Goal: Navigation & Orientation: Find specific page/section

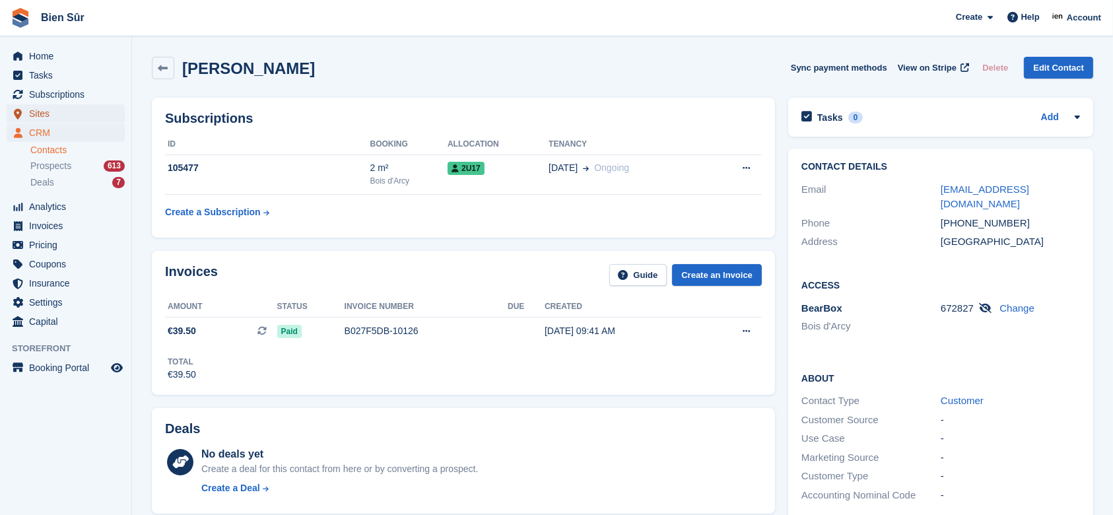
click at [49, 119] on span "Sites" at bounding box center [68, 113] width 79 height 18
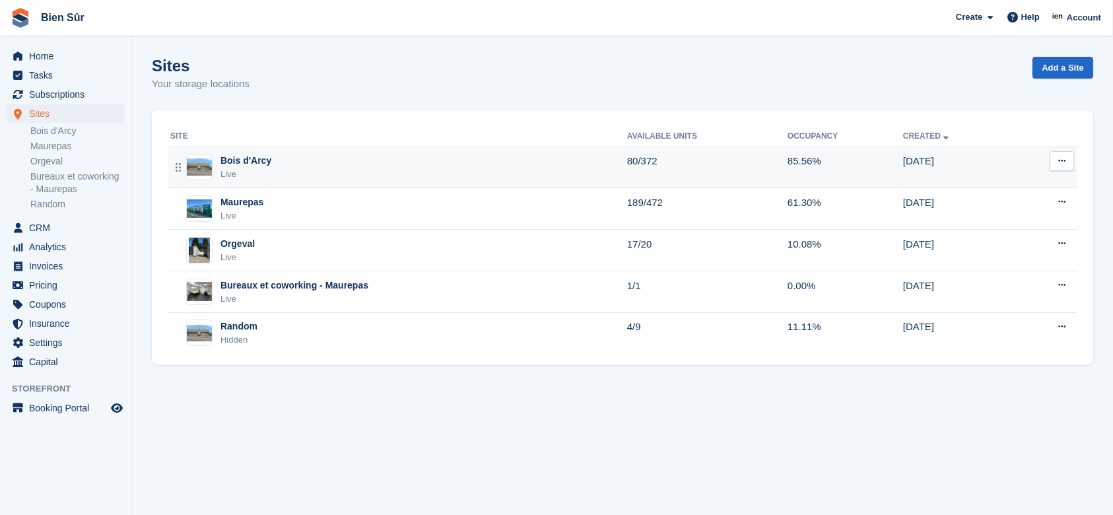
click at [359, 166] on div "Bois d'Arcy Live" at bounding box center [398, 167] width 457 height 27
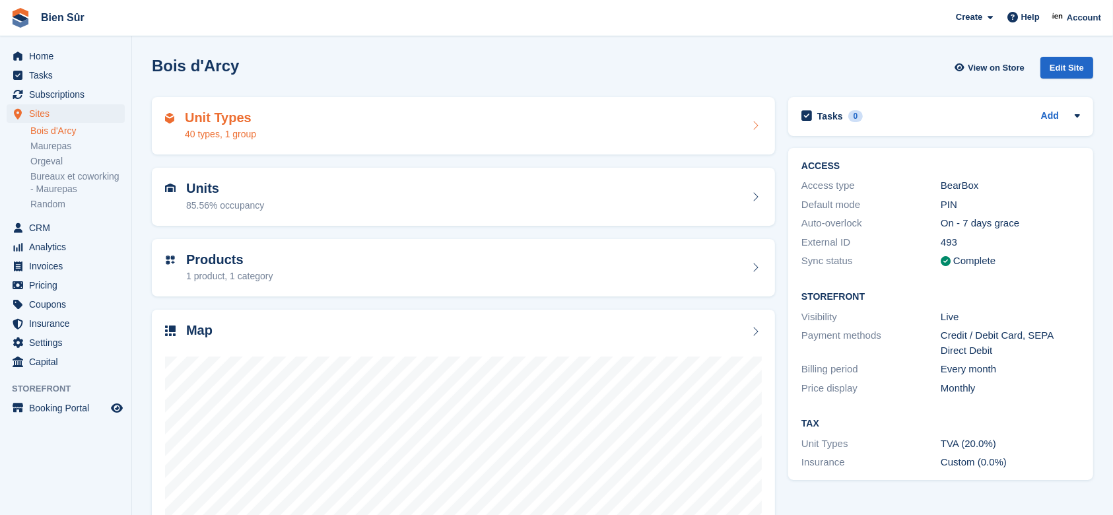
click at [425, 120] on div "Unit Types 40 types, 1 group" at bounding box center [463, 126] width 597 height 32
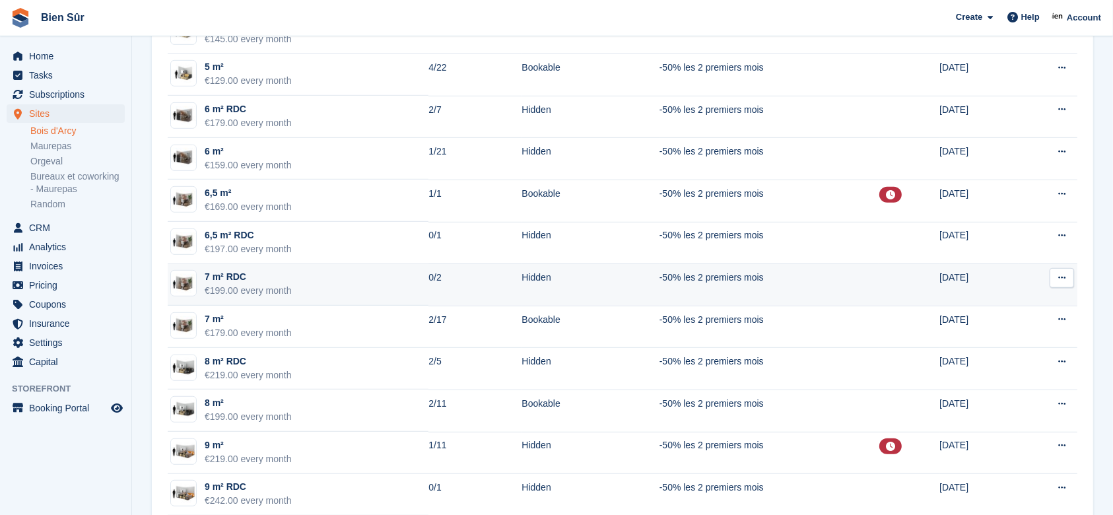
scroll to position [792, 0]
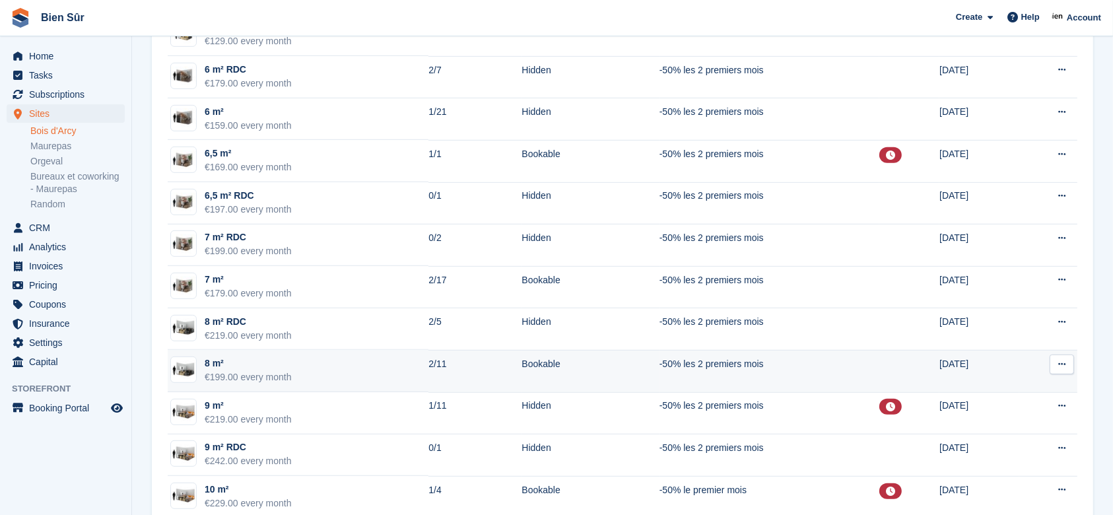
click at [444, 375] on td "2/11" at bounding box center [474, 371] width 93 height 42
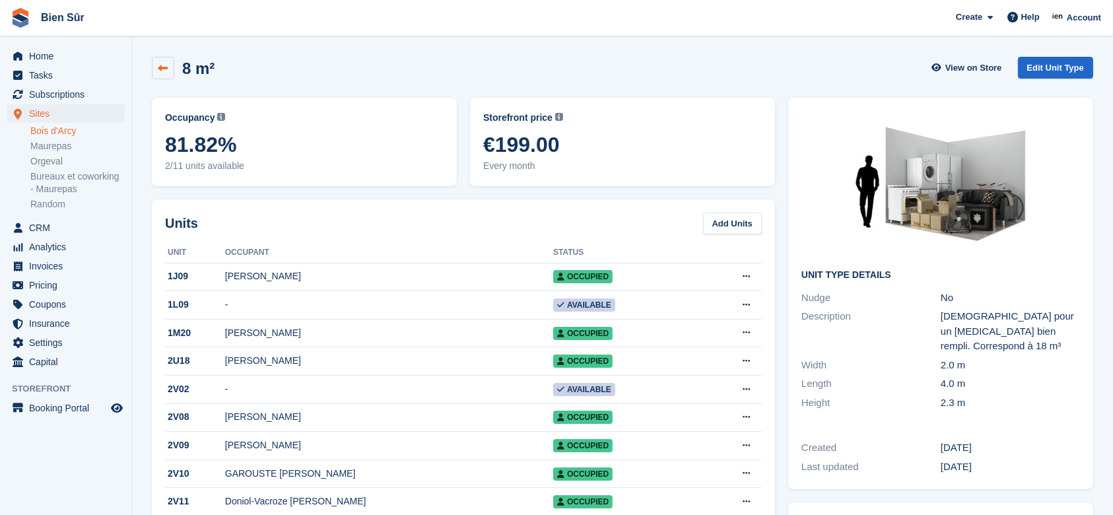
click at [154, 75] on link at bounding box center [163, 68] width 22 height 22
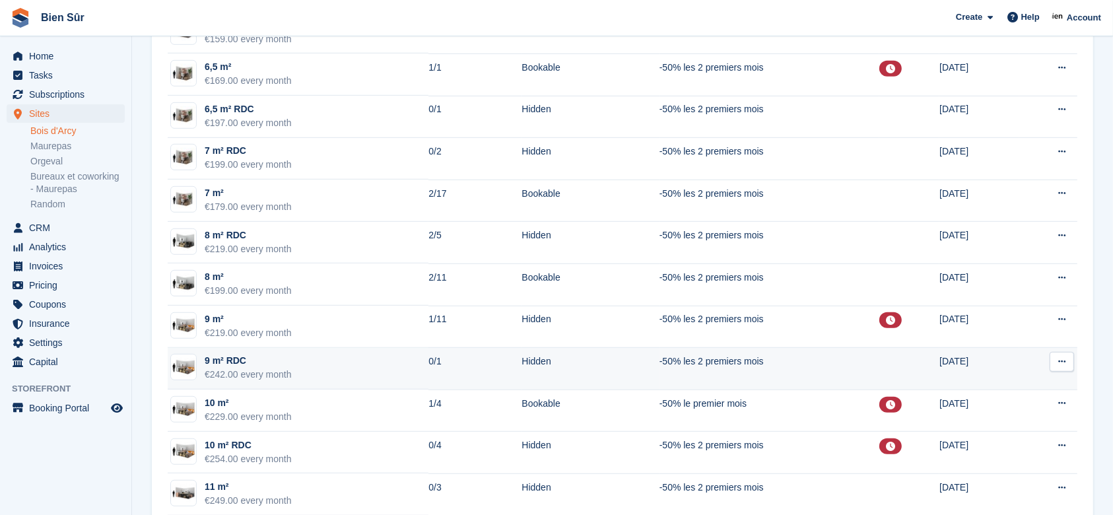
scroll to position [880, 0]
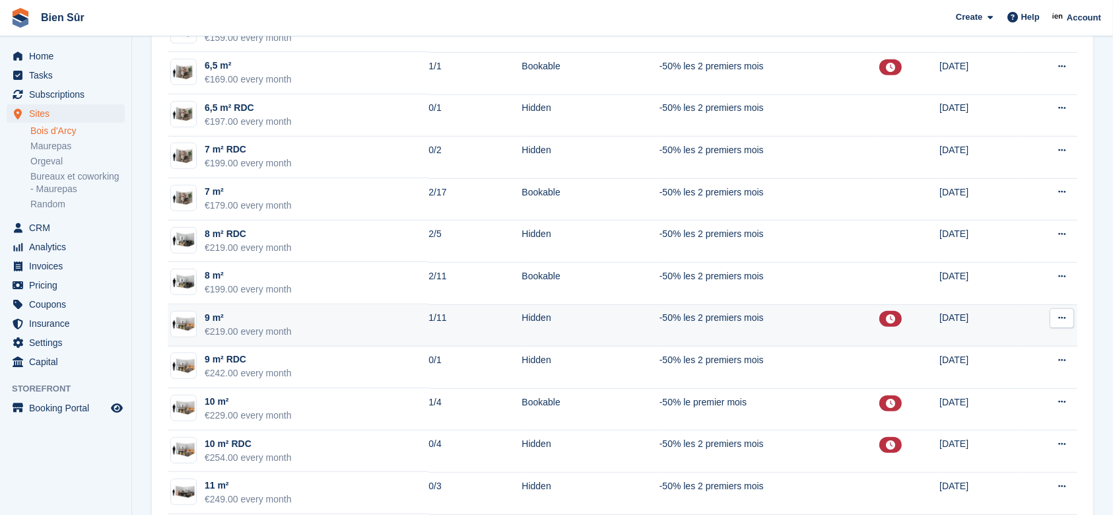
click at [339, 321] on td "9 m² €219.00 every month" at bounding box center [298, 325] width 261 height 42
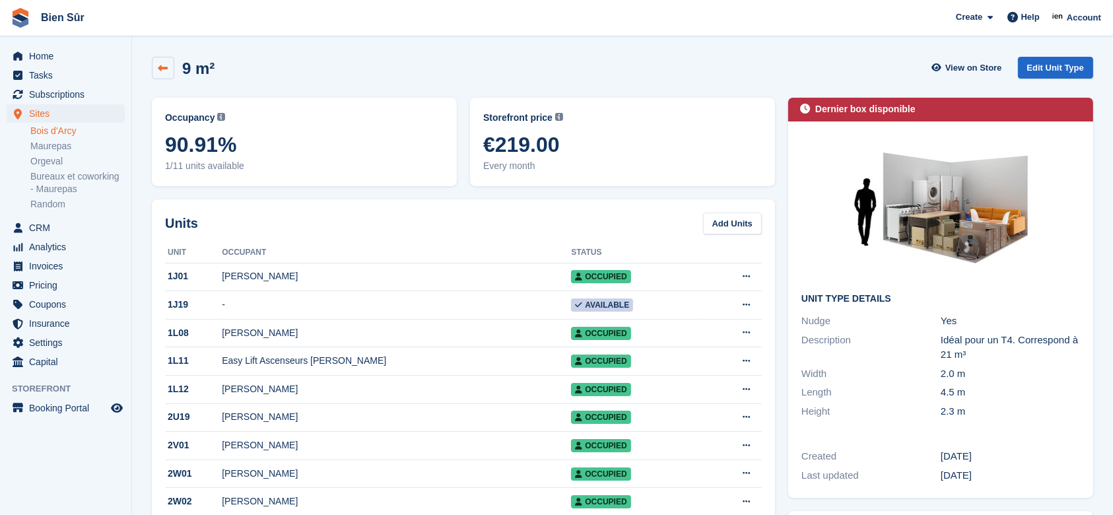
click at [158, 74] on link at bounding box center [163, 68] width 22 height 22
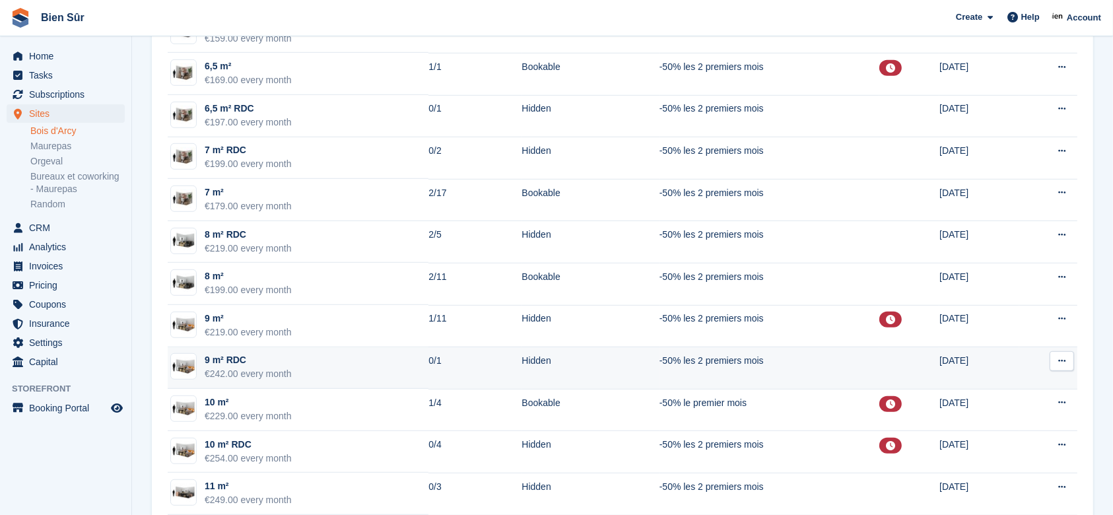
scroll to position [880, 0]
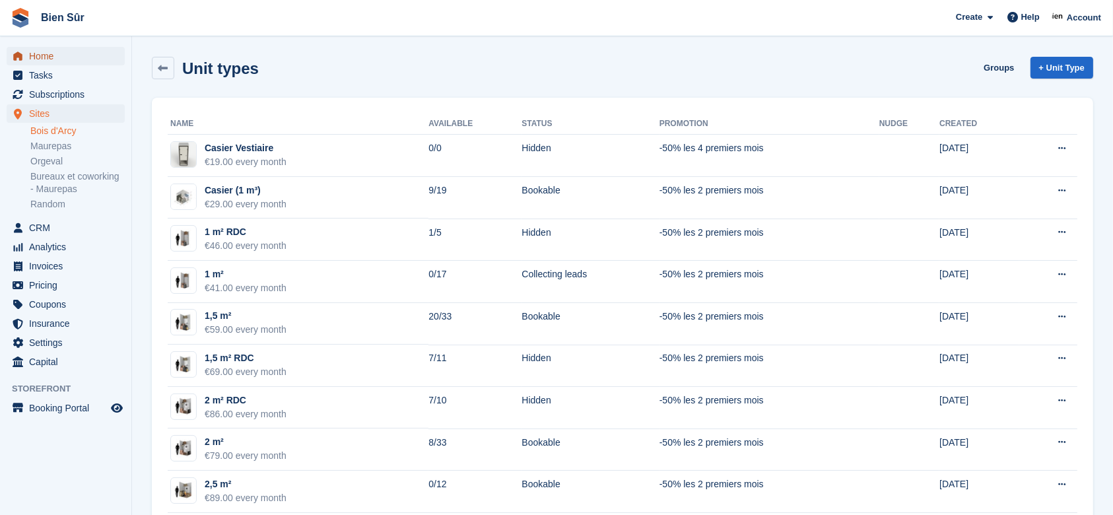
drag, startPoint x: 0, startPoint y: 0, endPoint x: 34, endPoint y: 52, distance: 62.4
click at [34, 52] on span "Home" at bounding box center [68, 56] width 79 height 18
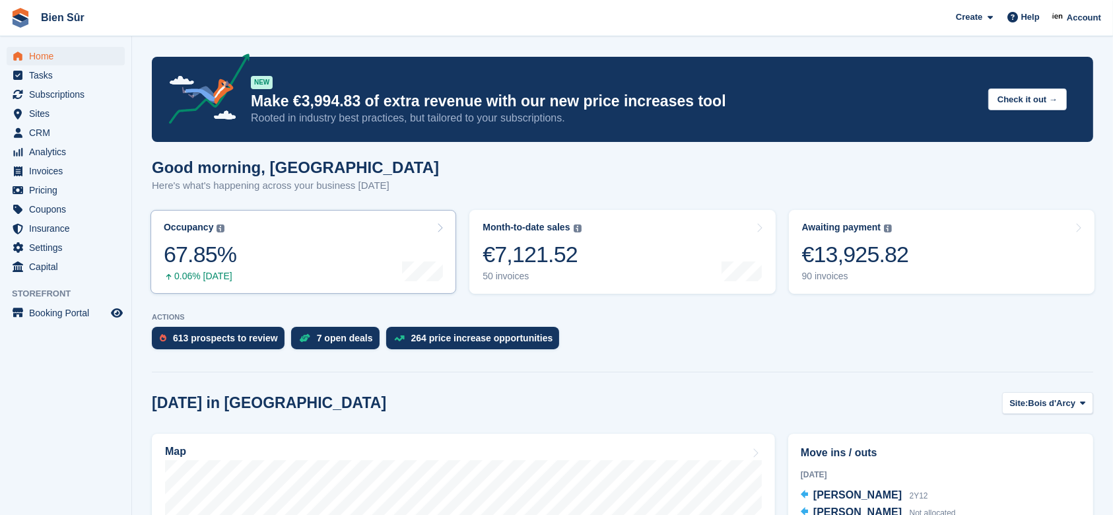
click at [435, 234] on div at bounding box center [422, 252] width 41 height 60
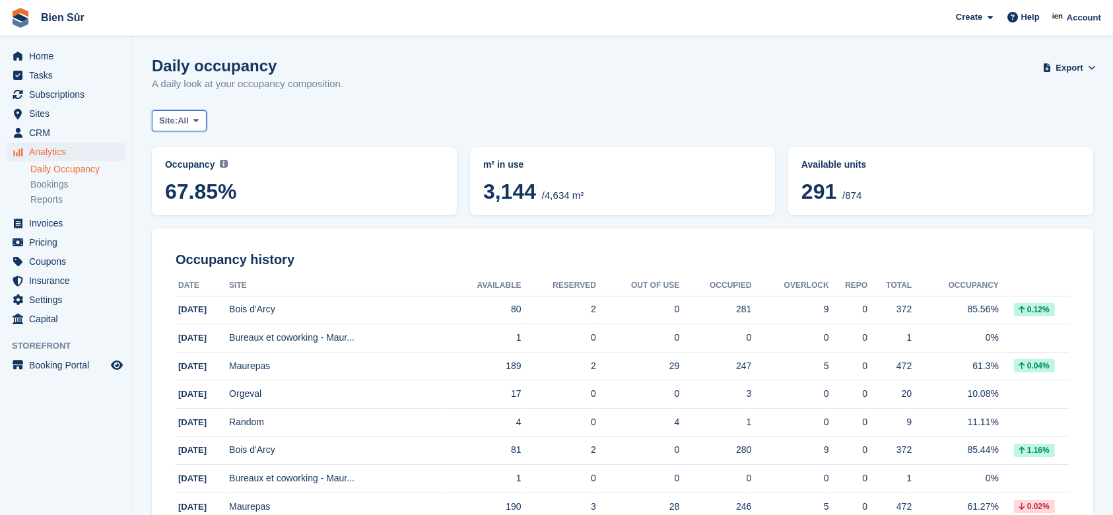
click at [201, 119] on span at bounding box center [196, 120] width 11 height 11
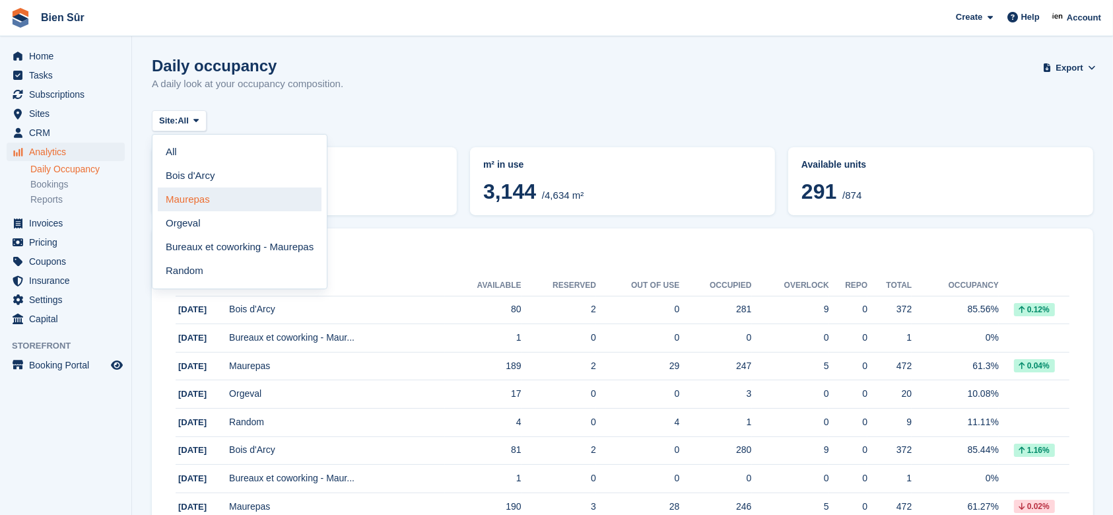
click at [216, 200] on link "Maurepas" at bounding box center [240, 199] width 164 height 24
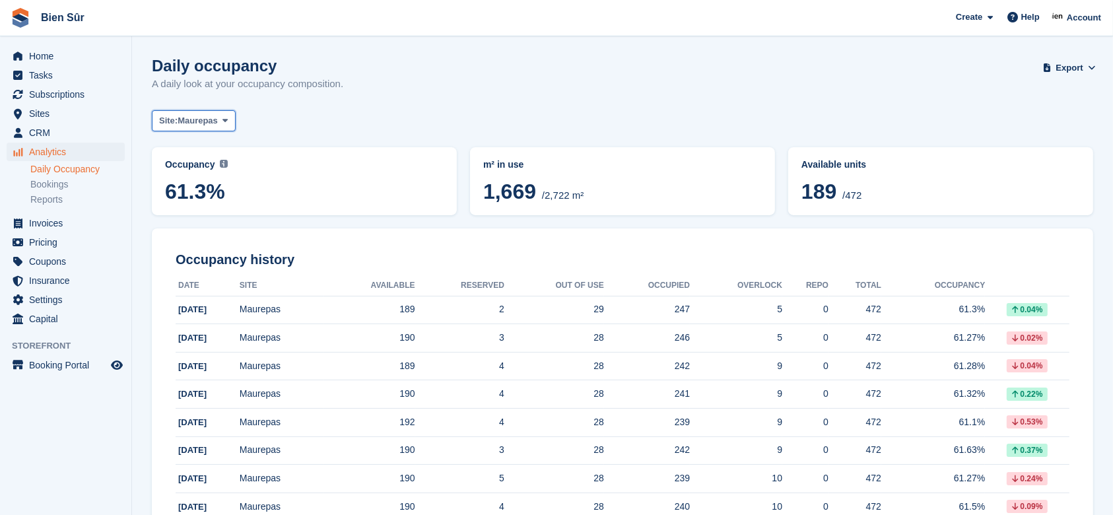
click at [226, 123] on icon at bounding box center [224, 120] width 5 height 9
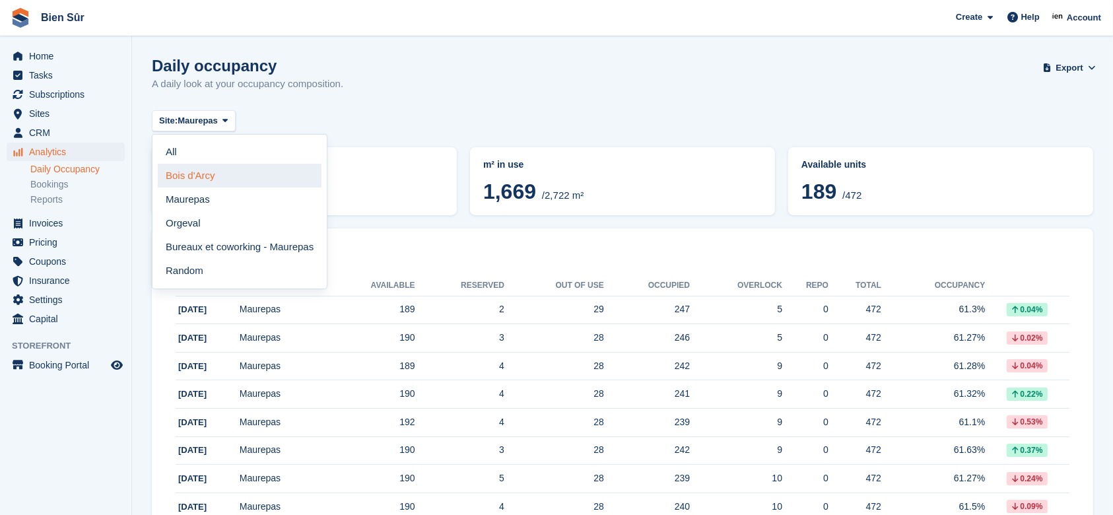
click at [205, 177] on link "Bois d'Arcy" at bounding box center [240, 176] width 164 height 24
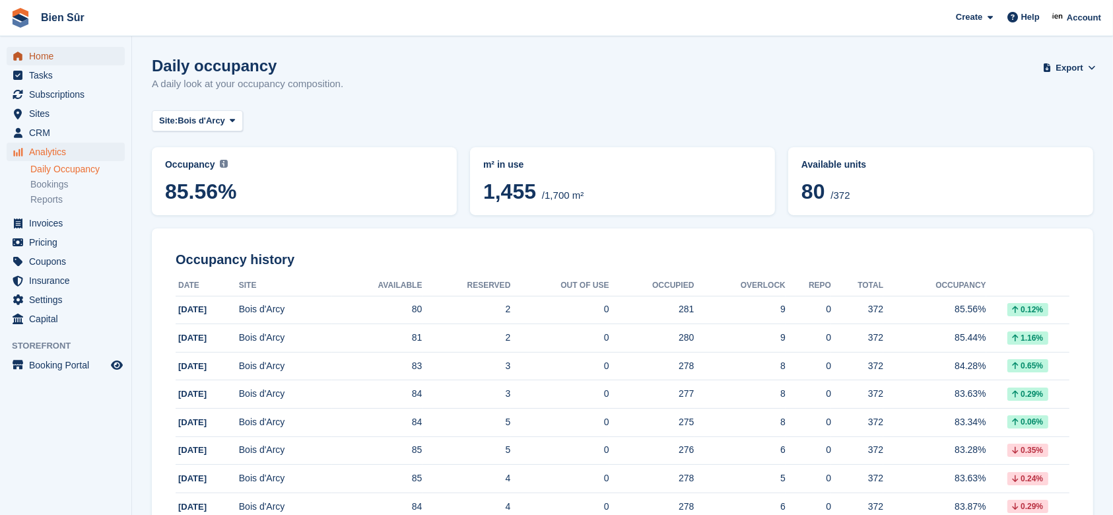
click at [33, 61] on span "Home" at bounding box center [68, 56] width 79 height 18
